Goal: Task Accomplishment & Management: Complete application form

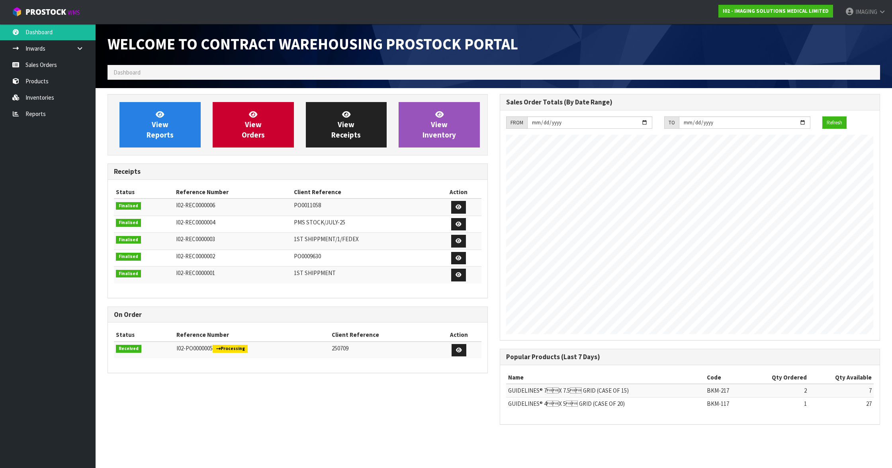
scroll to position [340, 392]
click at [41, 65] on link "Sales Orders" at bounding box center [48, 65] width 96 height 16
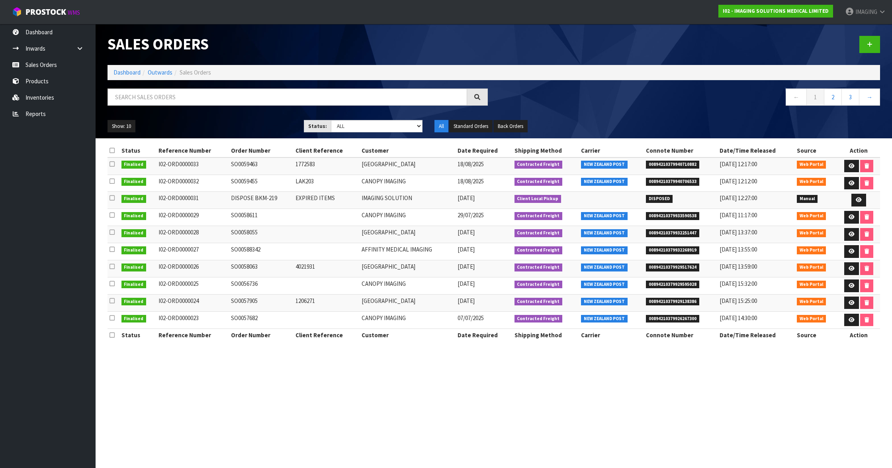
click at [187, 163] on td "I02-ORD0000033" at bounding box center [193, 165] width 73 height 17
drag, startPoint x: 187, startPoint y: 163, endPoint x: 283, endPoint y: 47, distance: 151.1
click at [283, 47] on h1 "Sales Orders" at bounding box center [298, 44] width 380 height 17
click at [48, 61] on link "Sales Orders" at bounding box center [48, 65] width 96 height 16
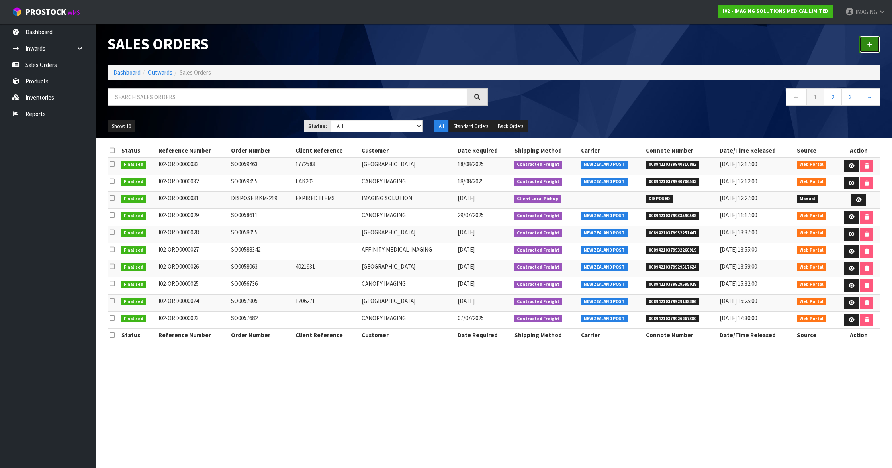
click at [870, 45] on icon at bounding box center [870, 44] width 6 height 6
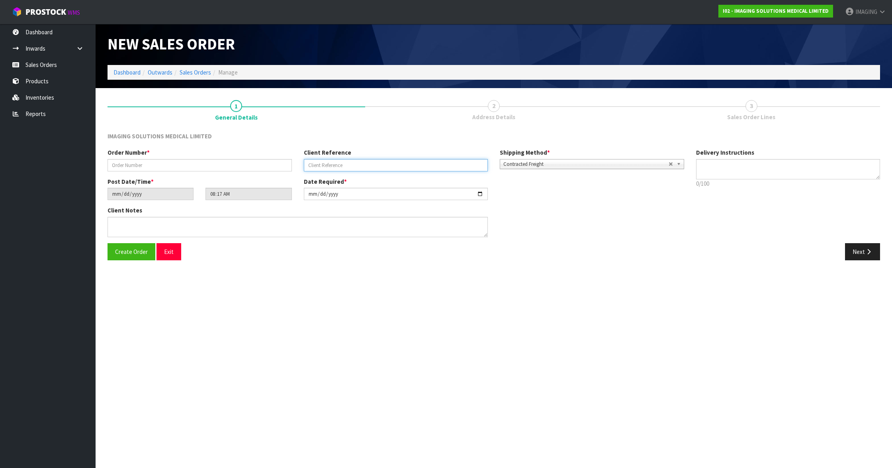
click at [374, 163] on input "text" at bounding box center [396, 165] width 184 height 12
type input "T"
click at [176, 255] on button "Exit" at bounding box center [169, 251] width 25 height 17
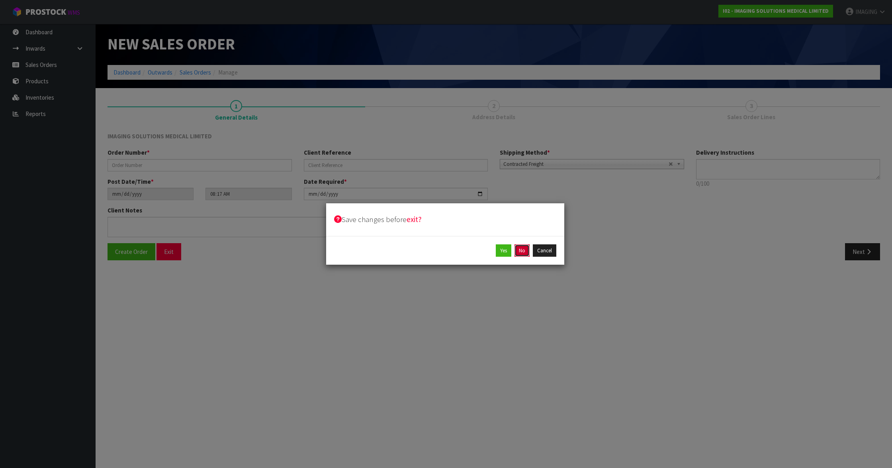
click at [520, 250] on button "No" at bounding box center [522, 250] width 15 height 13
